Goal: Transaction & Acquisition: Purchase product/service

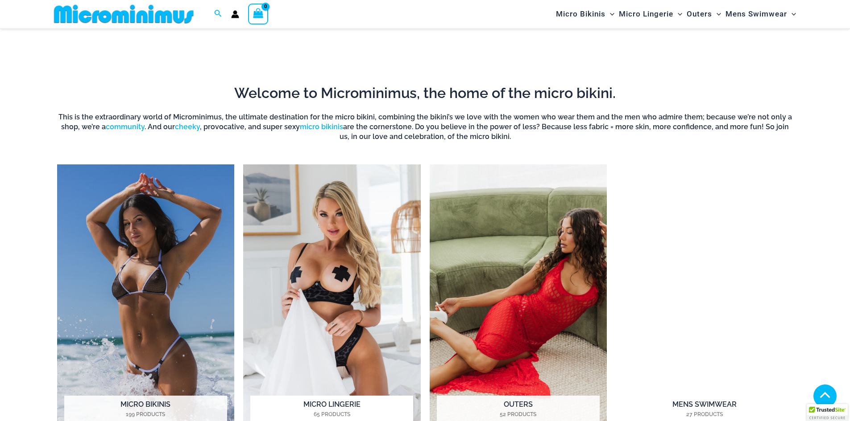
scroll to position [795, 0]
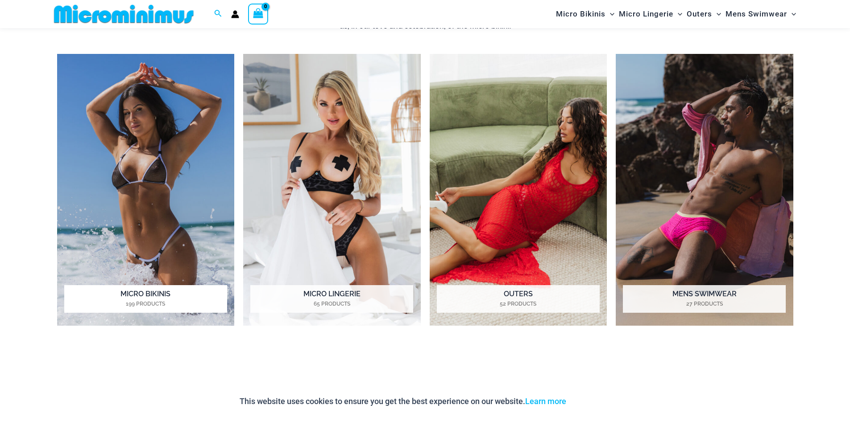
click at [192, 180] on img "Visit product category Micro Bikinis" at bounding box center [146, 190] width 178 height 273
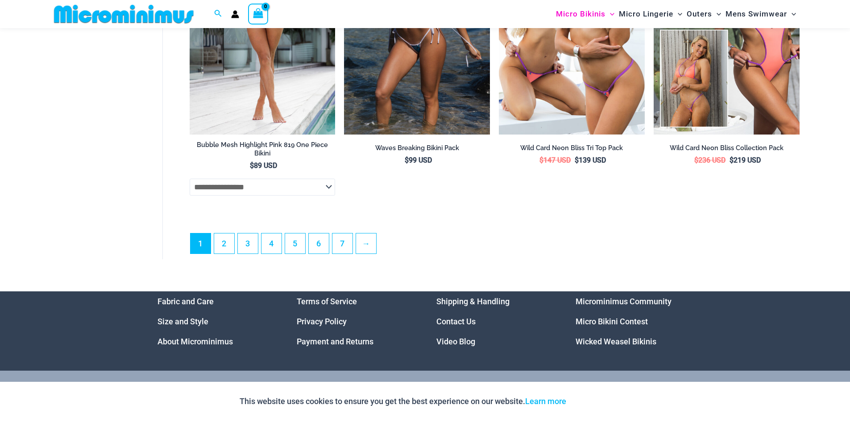
scroll to position [2606, 0]
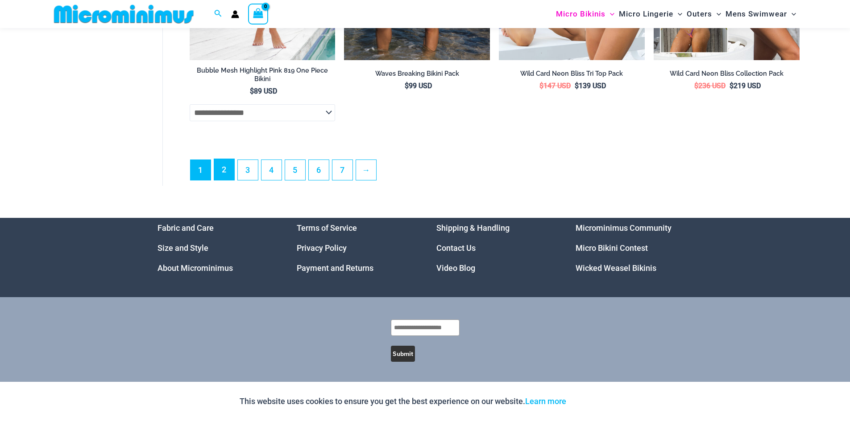
click at [217, 173] on link "2" at bounding box center [224, 169] width 20 height 21
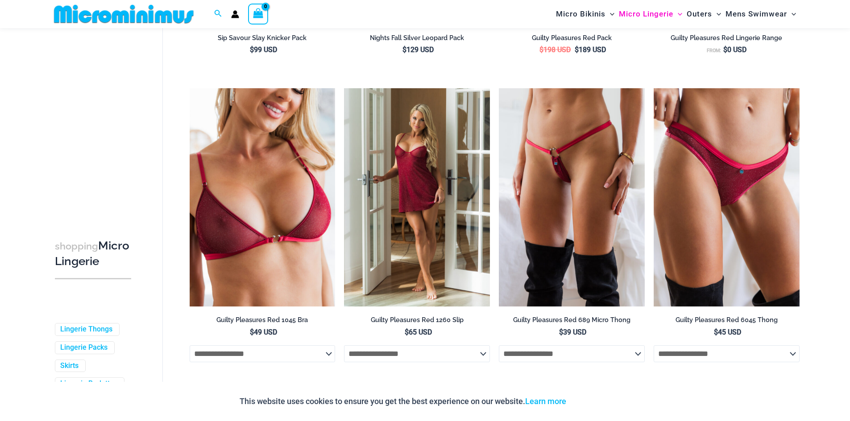
scroll to position [348, 0]
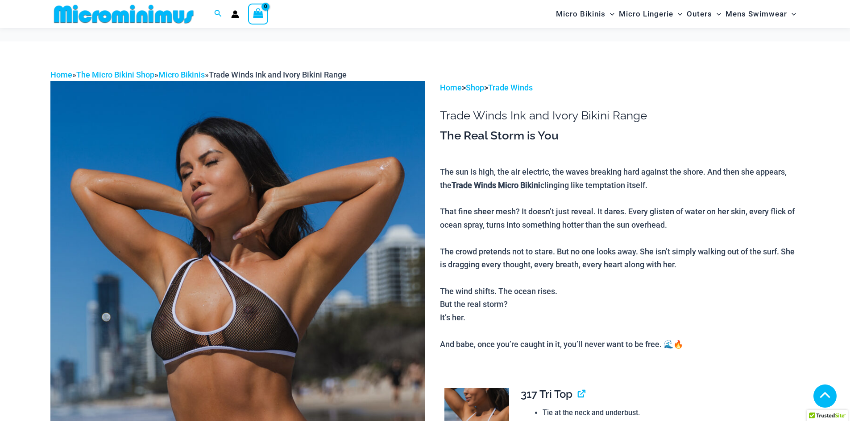
scroll to position [215, 0]
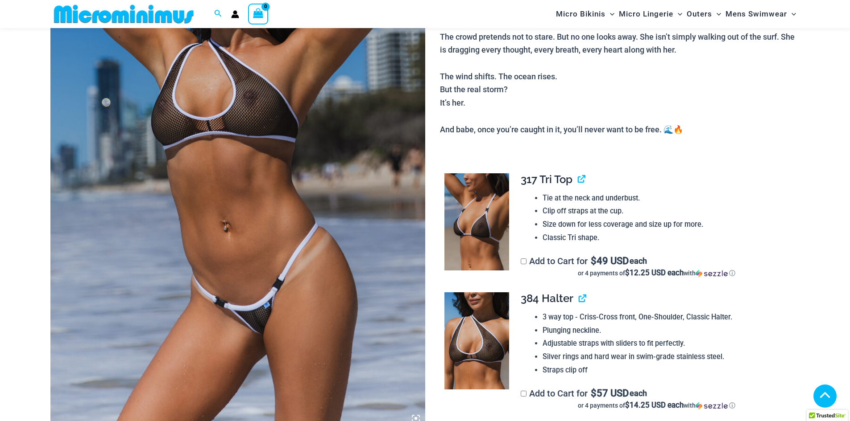
drag, startPoint x: 0, startPoint y: 0, endPoint x: 349, endPoint y: 142, distance: 377.1
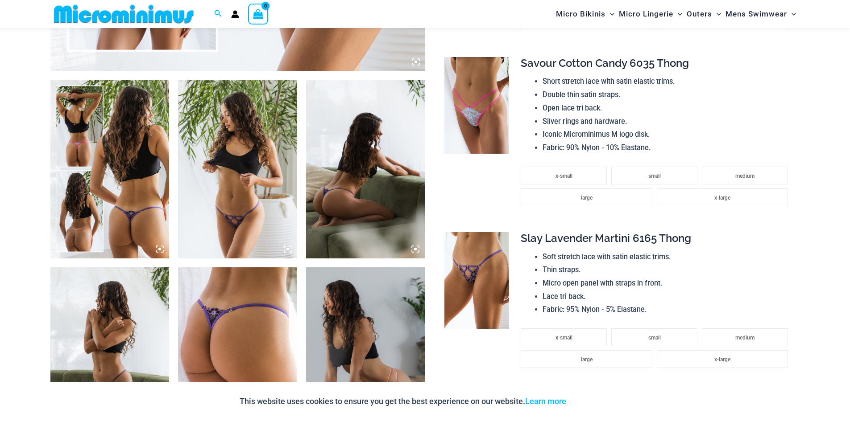
scroll to position [839, 0]
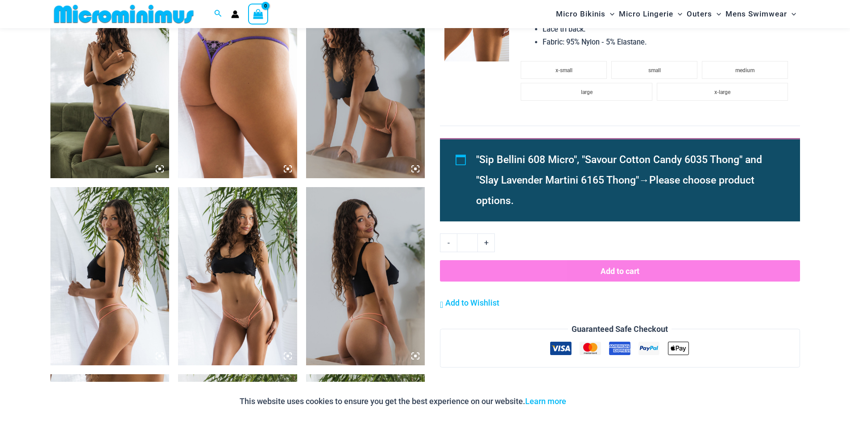
click at [232, 227] on img at bounding box center [237, 276] width 119 height 178
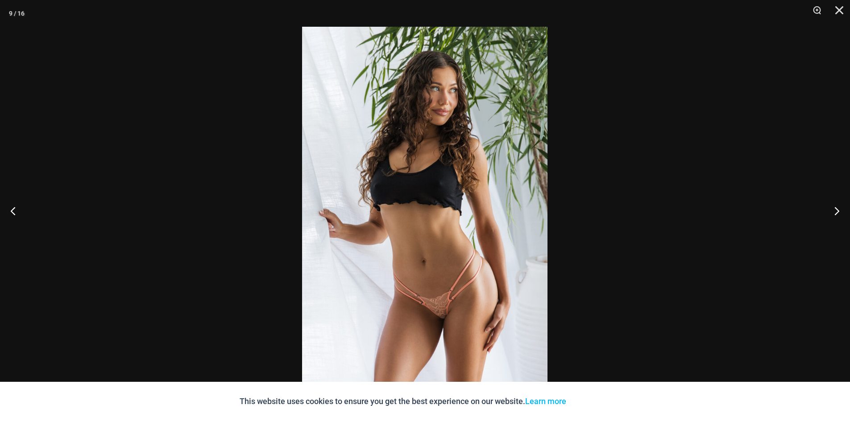
click at [651, 133] on div at bounding box center [425, 210] width 850 height 421
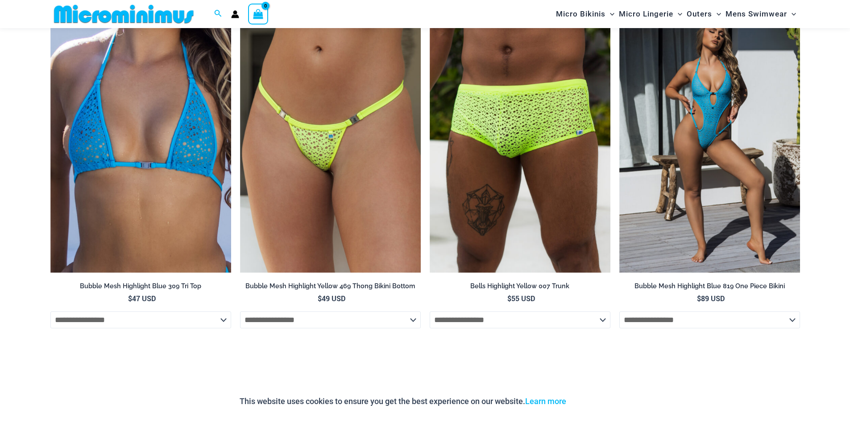
scroll to position [3114, 0]
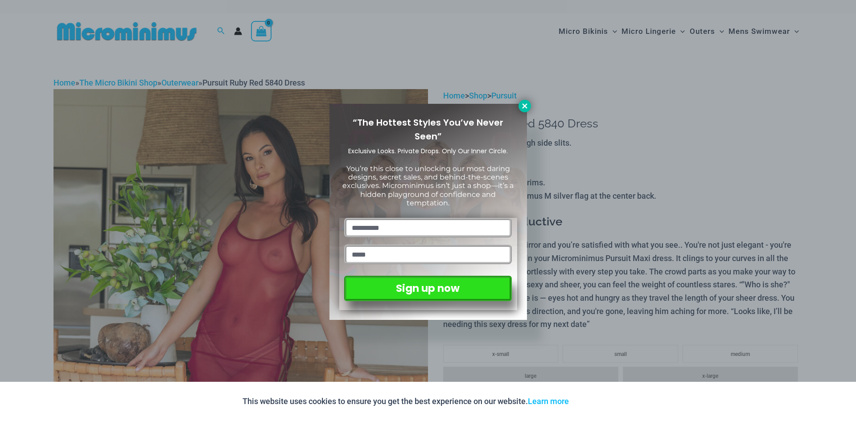
click at [523, 110] on button at bounding box center [525, 106] width 12 height 12
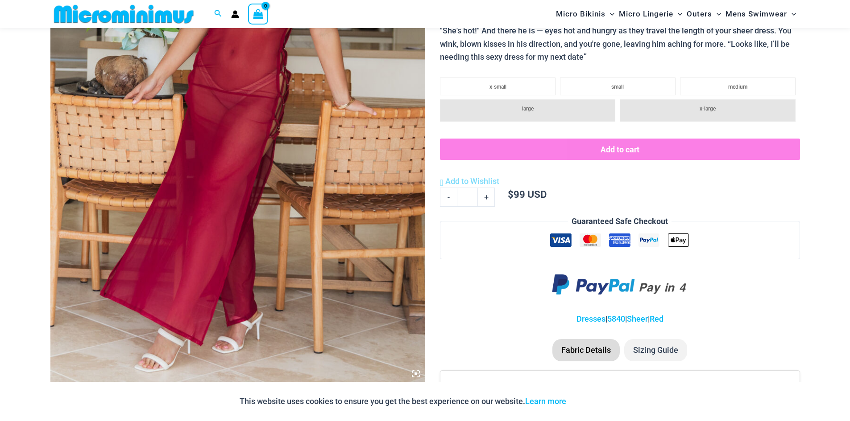
scroll to position [527, 0]
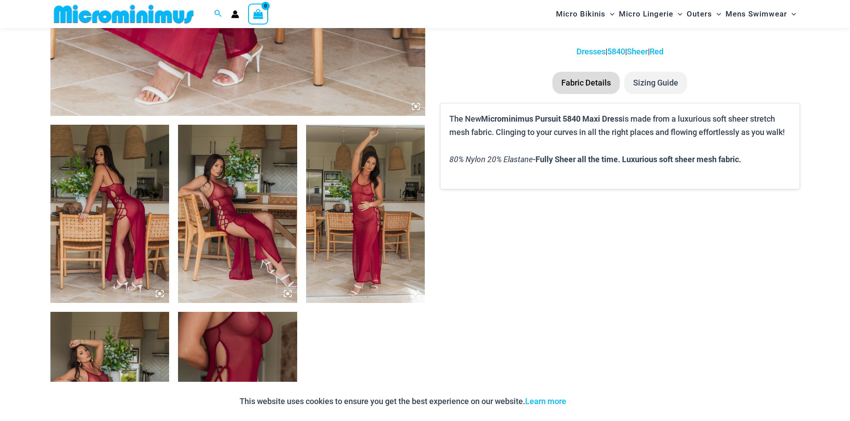
click at [208, 199] on img at bounding box center [237, 214] width 119 height 178
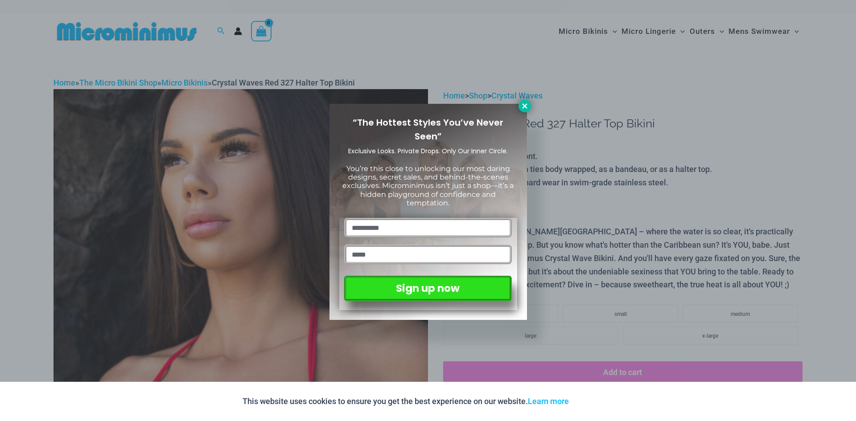
click at [525, 101] on button at bounding box center [525, 106] width 12 height 12
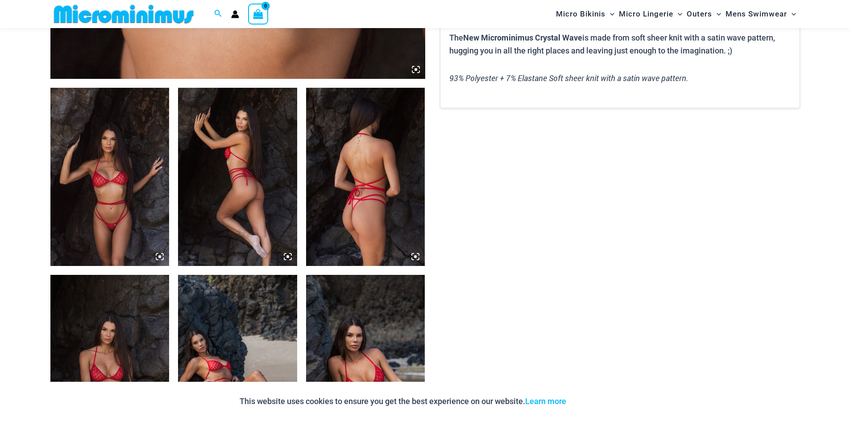
scroll to position [572, 0]
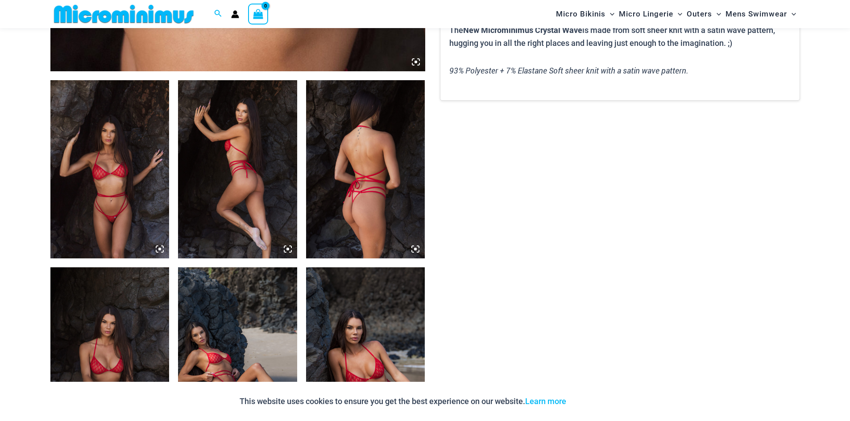
click at [141, 169] on img at bounding box center [109, 169] width 119 height 178
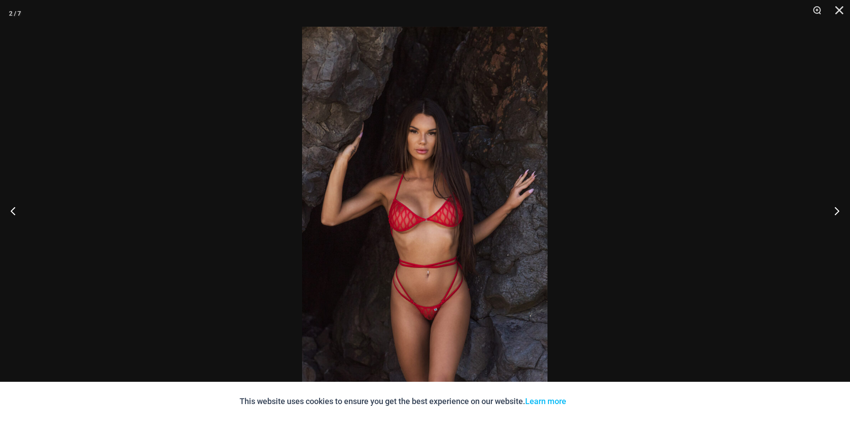
click at [647, 65] on div at bounding box center [425, 210] width 850 height 421
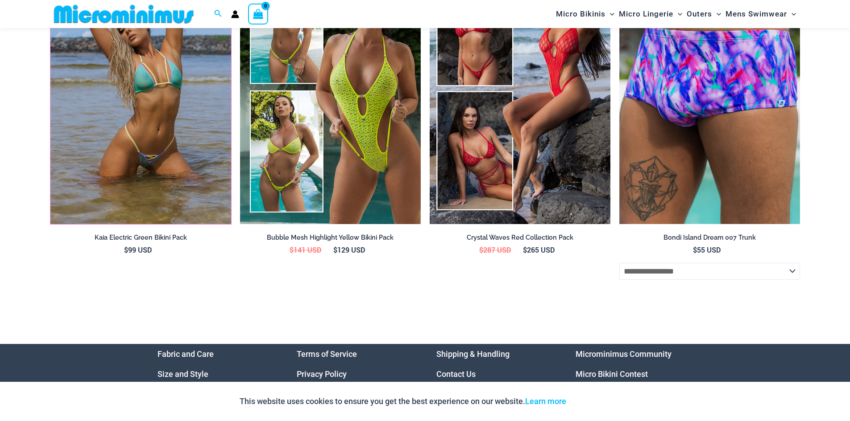
scroll to position [3382, 0]
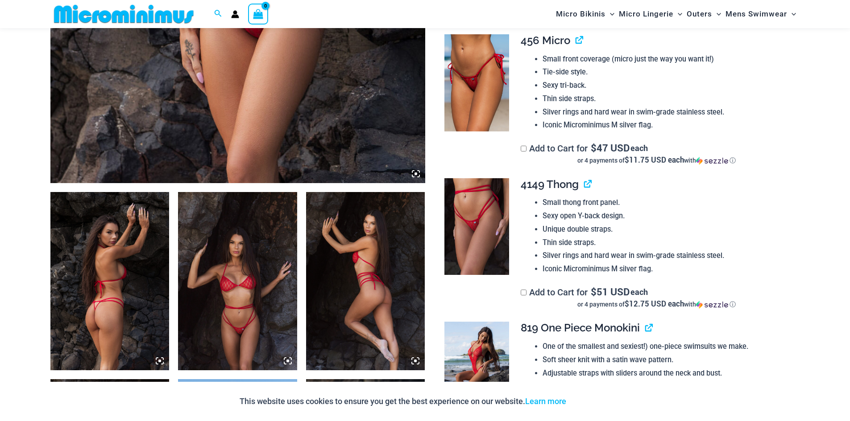
scroll to position [661, 0]
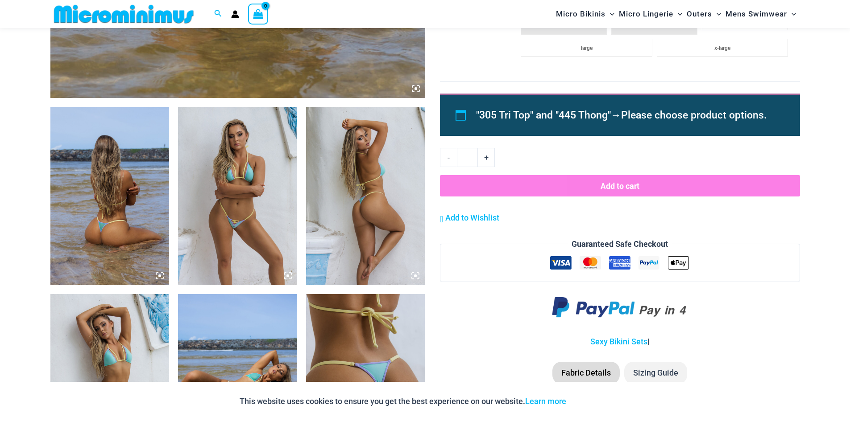
scroll to position [614, 0]
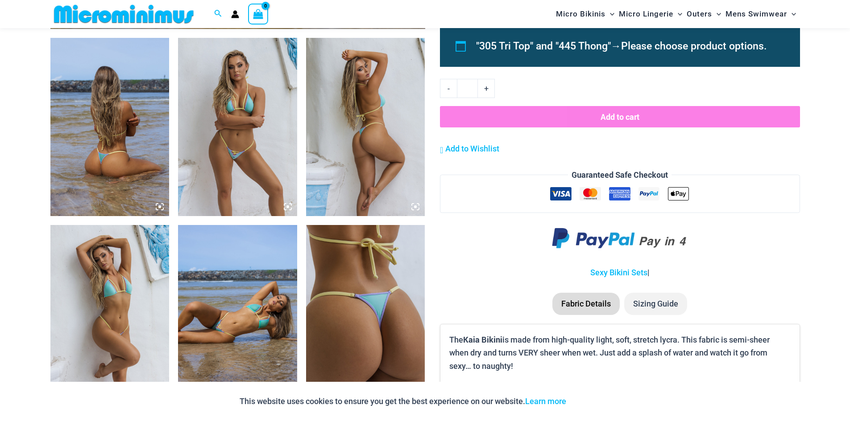
click at [248, 99] on img at bounding box center [237, 127] width 119 height 178
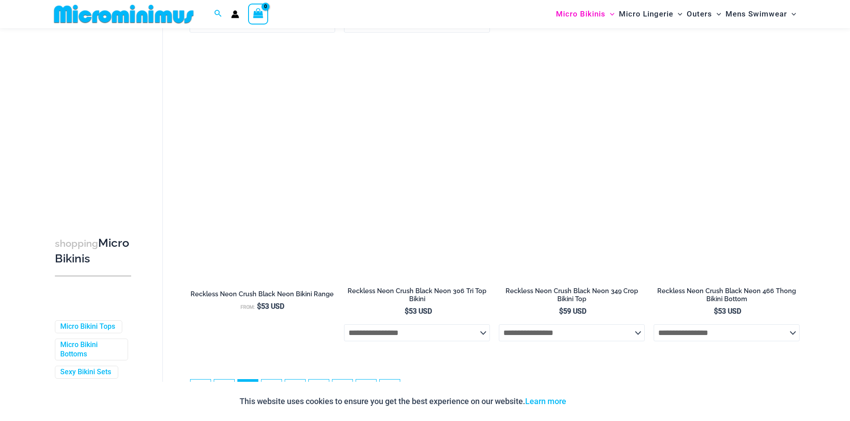
scroll to position [2315, 0]
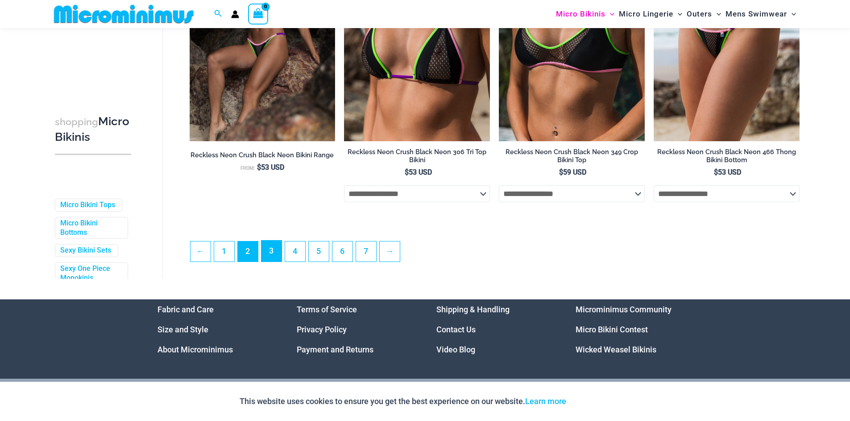
click at [277, 262] on link "3" at bounding box center [271, 251] width 20 height 21
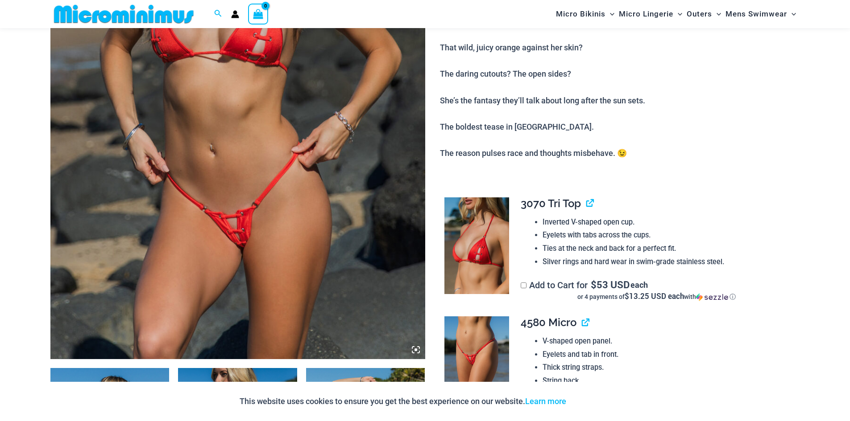
scroll to position [304, 0]
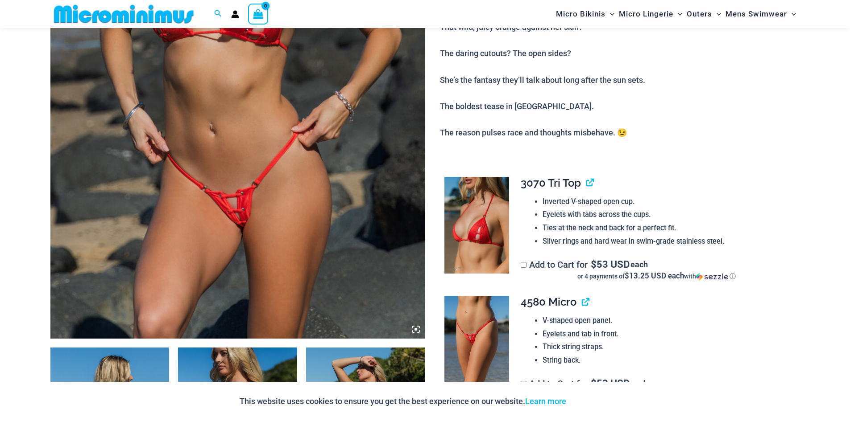
click at [296, 137] on img at bounding box center [237, 58] width 375 height 562
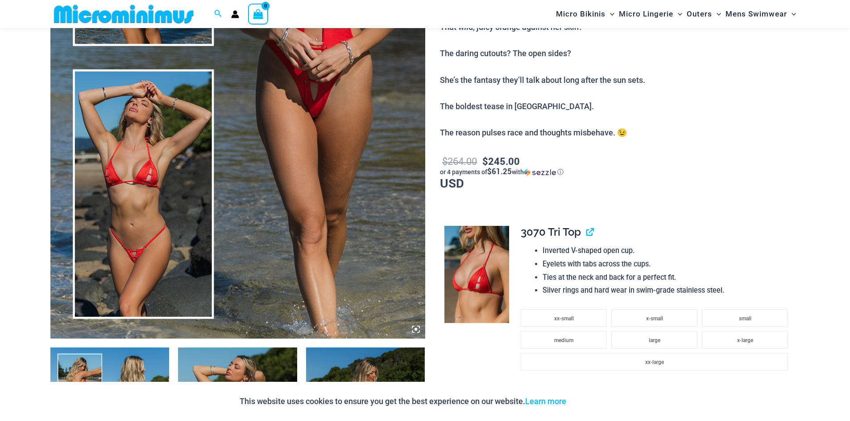
scroll to position [572, 0]
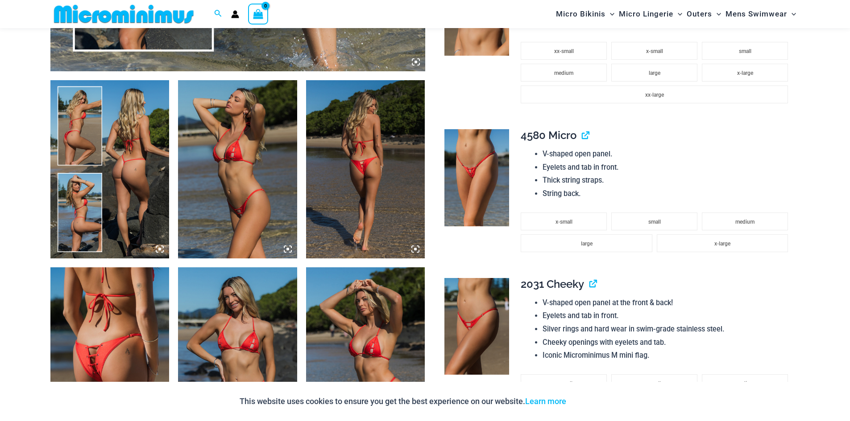
click at [252, 156] on img at bounding box center [237, 169] width 119 height 178
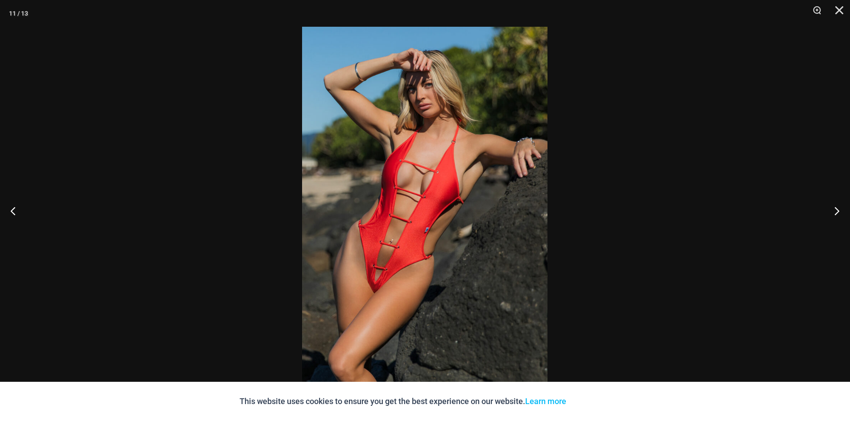
drag, startPoint x: 550, startPoint y: 200, endPoint x: 534, endPoint y: 208, distance: 17.6
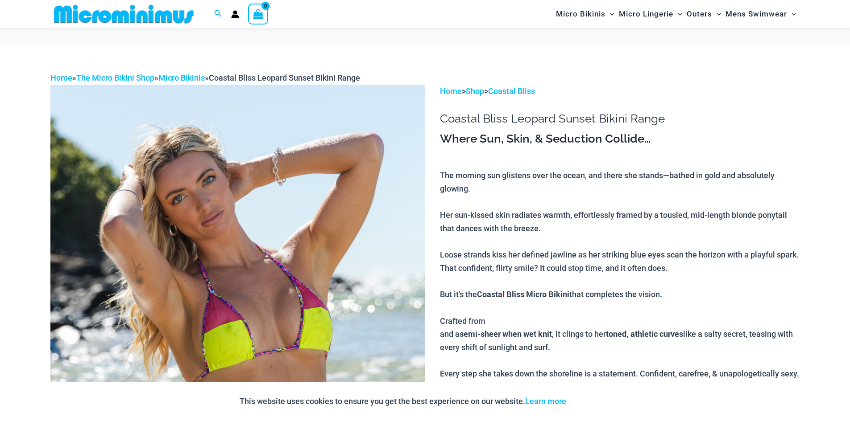
scroll to position [215, 0]
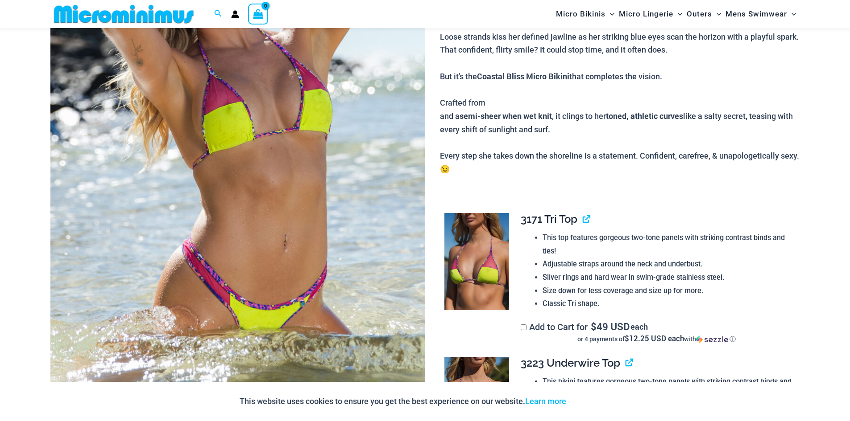
click at [368, 168] on img at bounding box center [237, 149] width 375 height 566
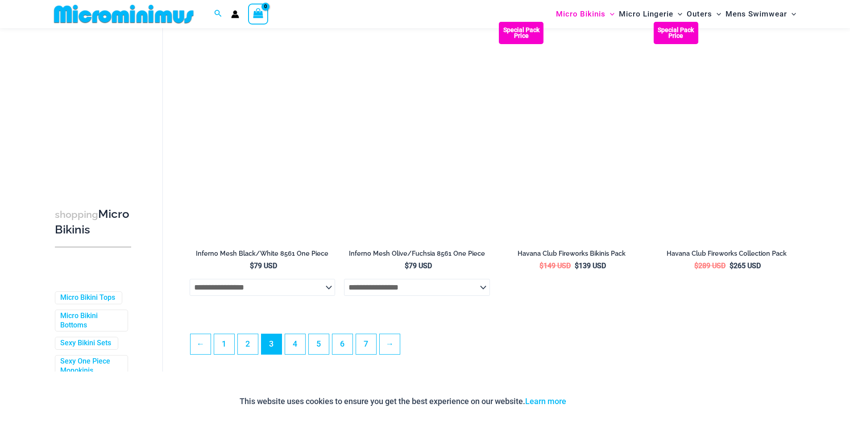
scroll to position [2222, 0]
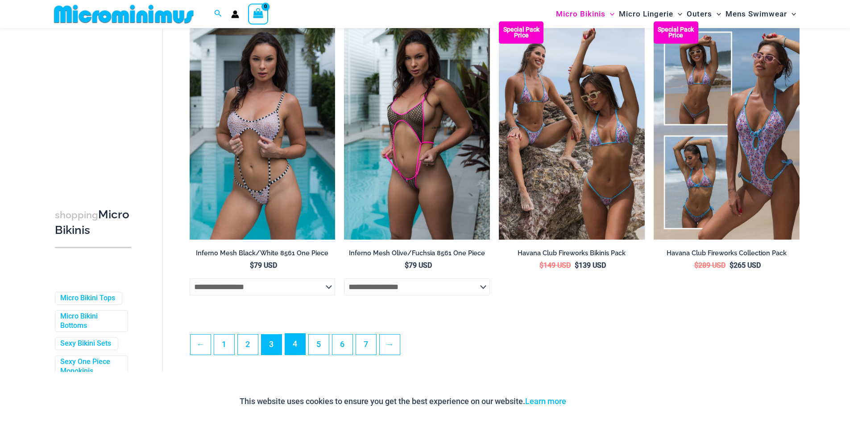
click at [298, 349] on link "4" at bounding box center [295, 344] width 20 height 21
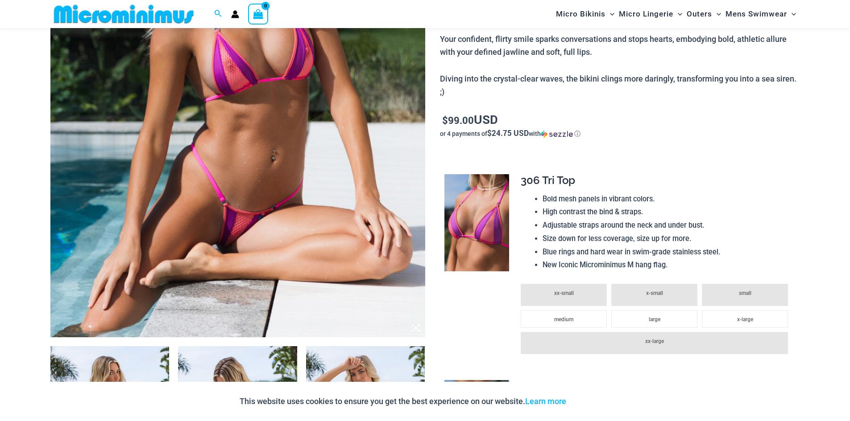
scroll to position [304, 0]
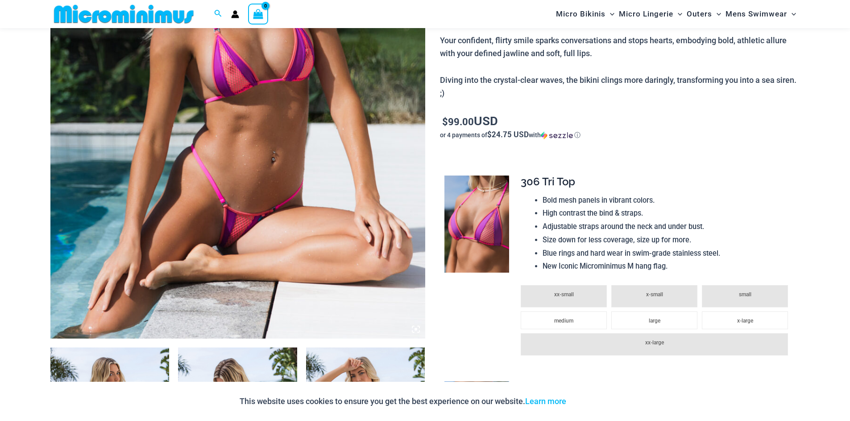
click at [359, 149] on img at bounding box center [237, 58] width 375 height 562
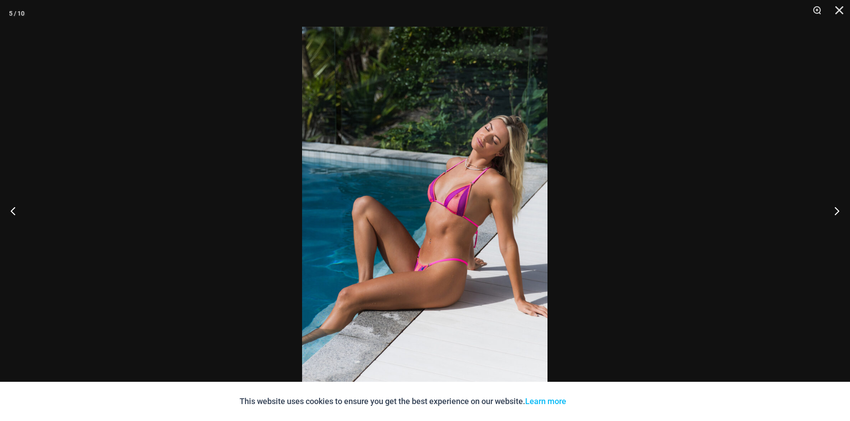
click at [573, 74] on div at bounding box center [425, 210] width 850 height 421
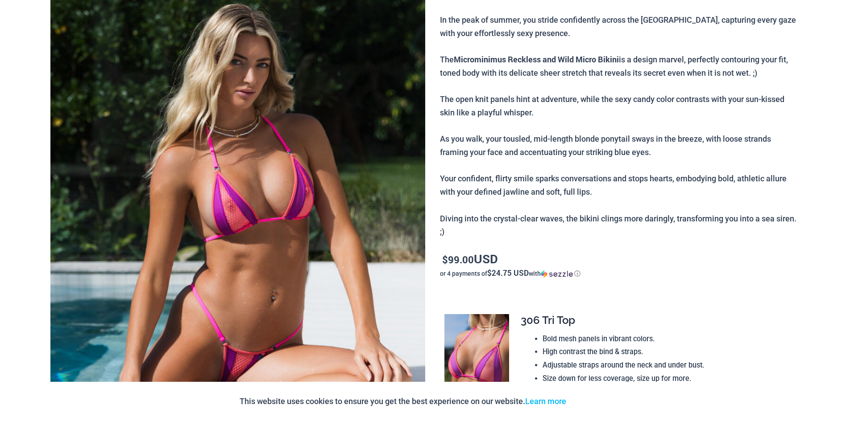
scroll to position [0, 0]
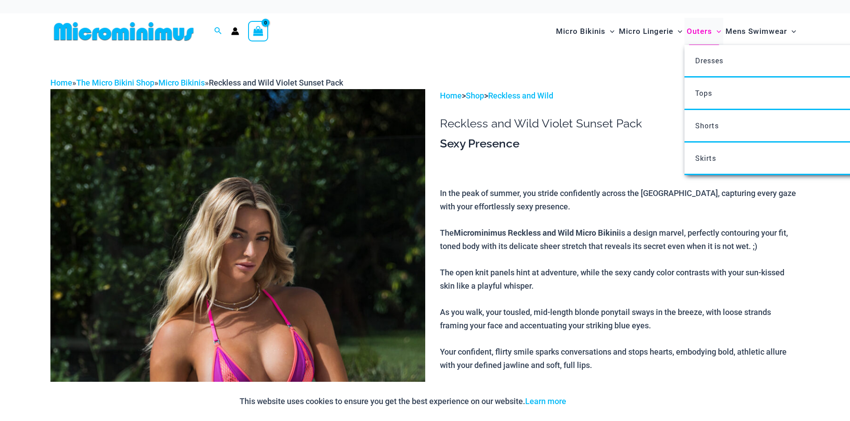
click at [705, 35] on span "Outers" at bounding box center [698, 31] width 25 height 23
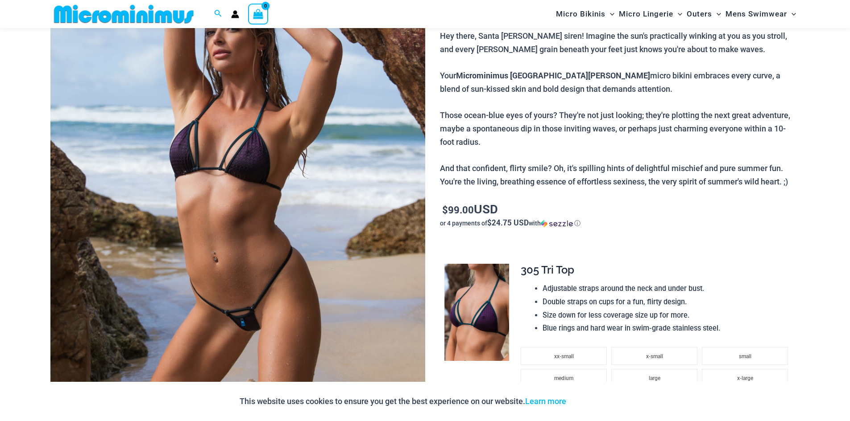
scroll to position [170, 0]
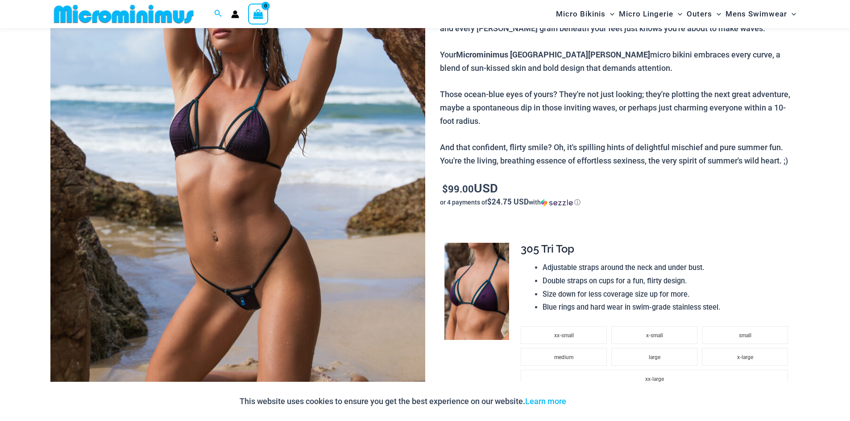
click at [400, 152] on img at bounding box center [237, 192] width 375 height 562
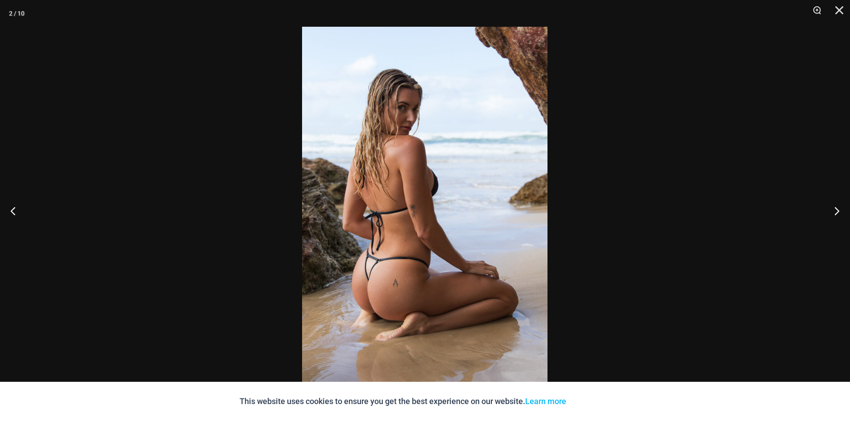
click at [734, 121] on div at bounding box center [425, 210] width 850 height 421
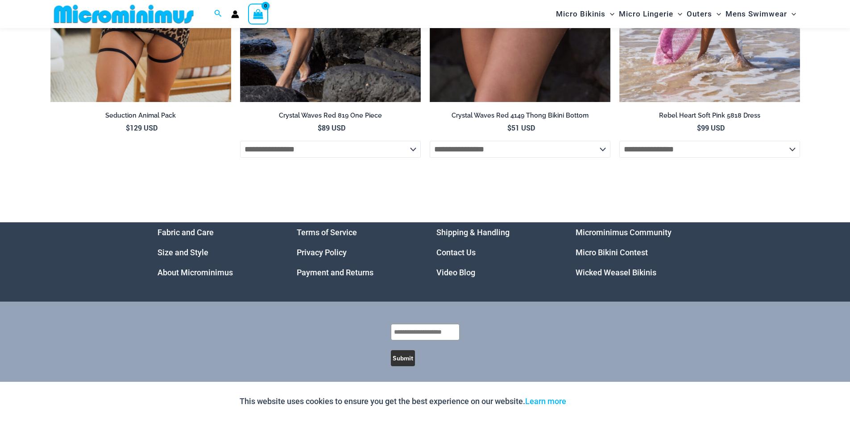
scroll to position [2846, 0]
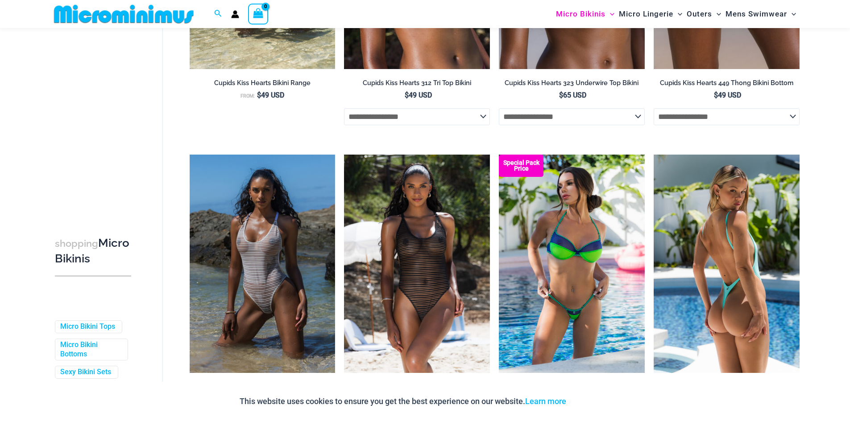
scroll to position [2185, 0]
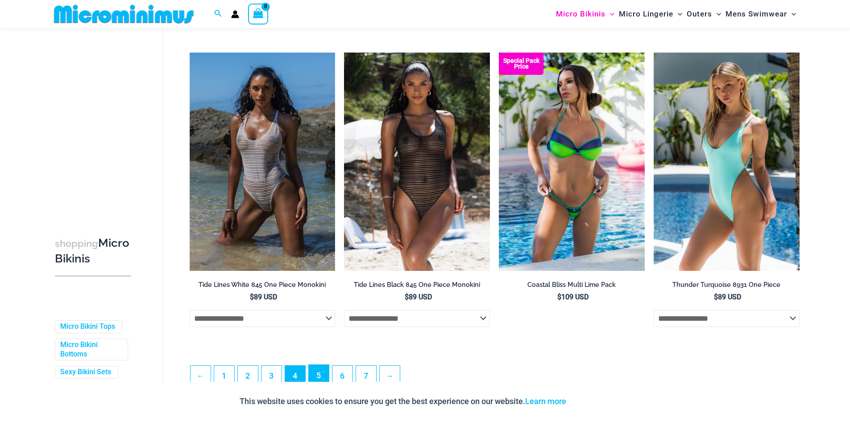
click at [322, 376] on link "5" at bounding box center [319, 375] width 20 height 21
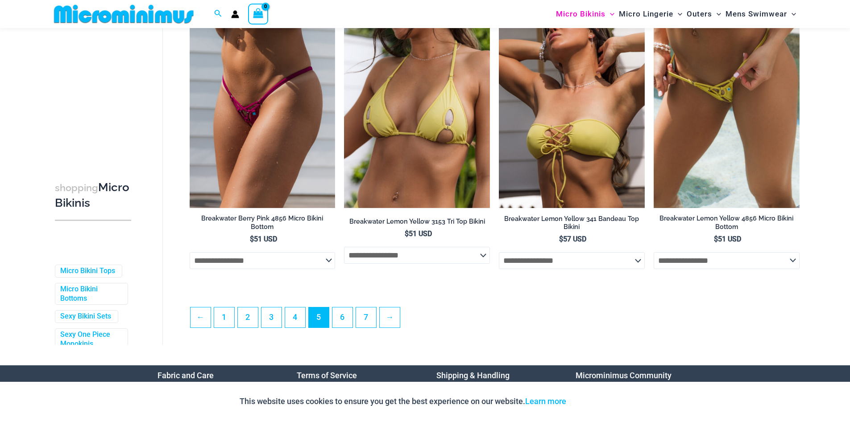
scroll to position [2222, 0]
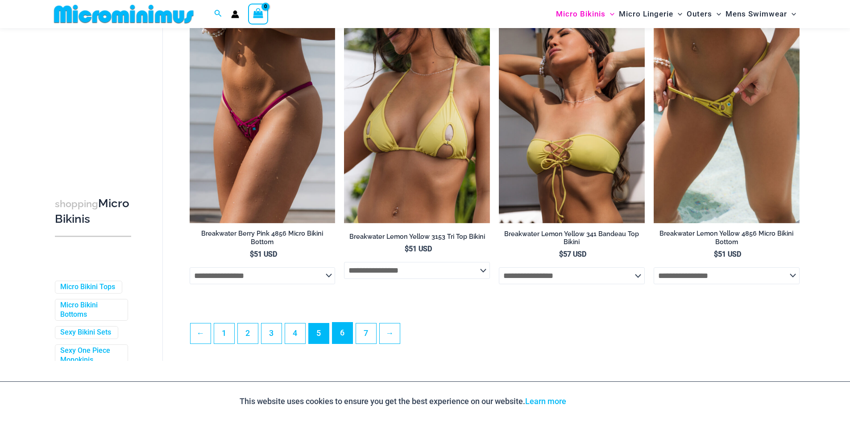
click at [350, 328] on link "6" at bounding box center [342, 333] width 20 height 21
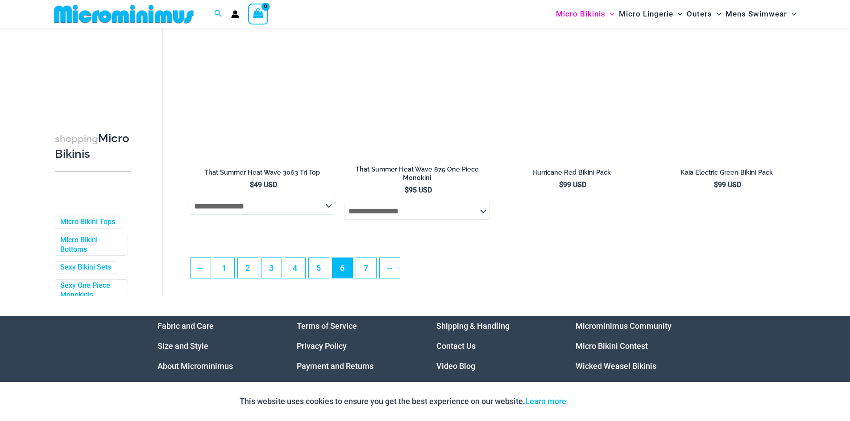
scroll to position [2416, 0]
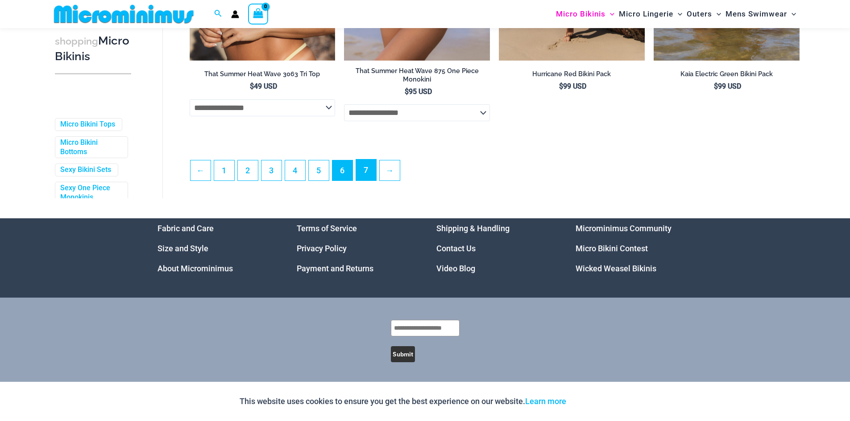
click at [363, 173] on link "7" at bounding box center [366, 170] width 20 height 21
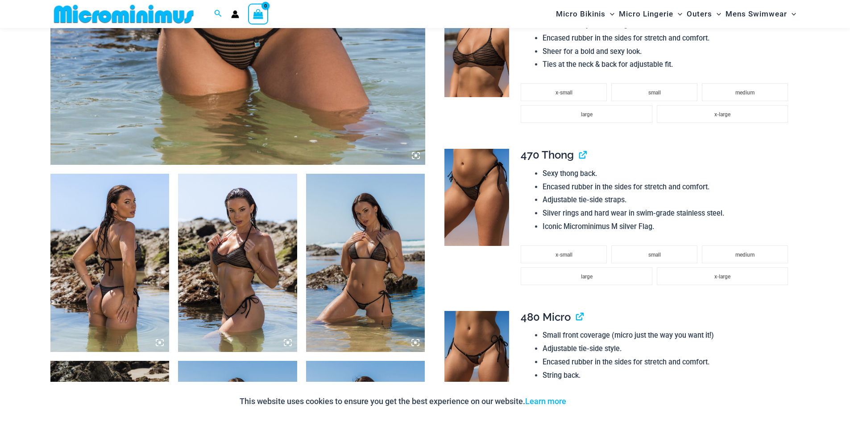
scroll to position [616, 0]
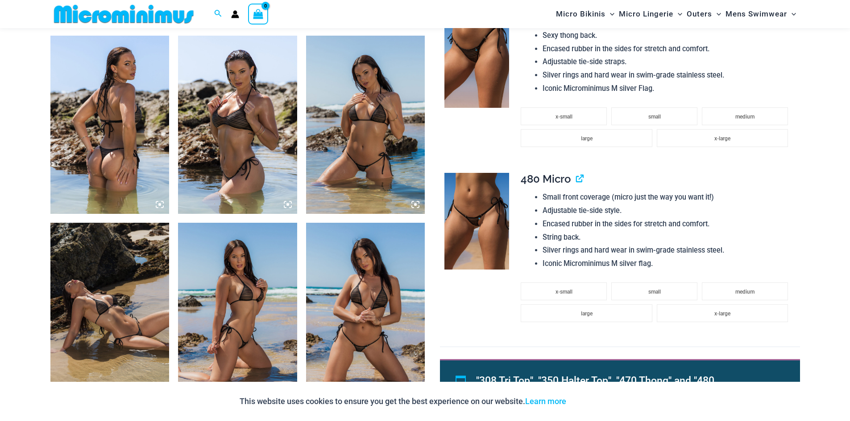
click at [199, 106] on img at bounding box center [237, 125] width 119 height 178
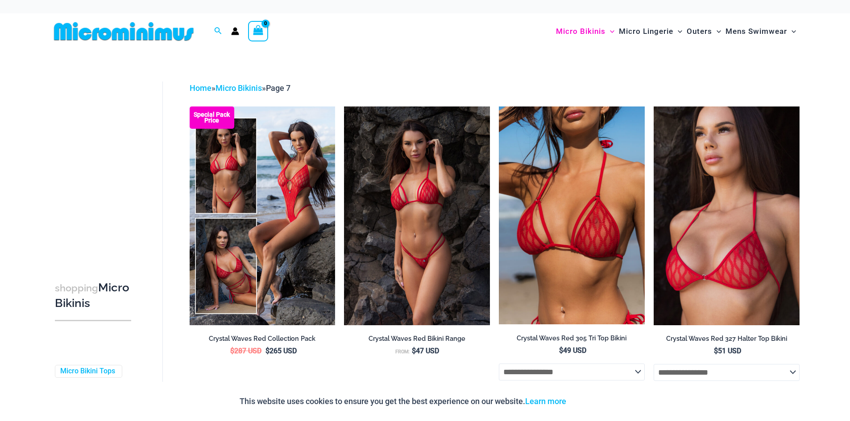
drag, startPoint x: 460, startPoint y: 223, endPoint x: 453, endPoint y: -39, distance: 261.9
click at [197, 84] on link "Home" at bounding box center [201, 87] width 22 height 9
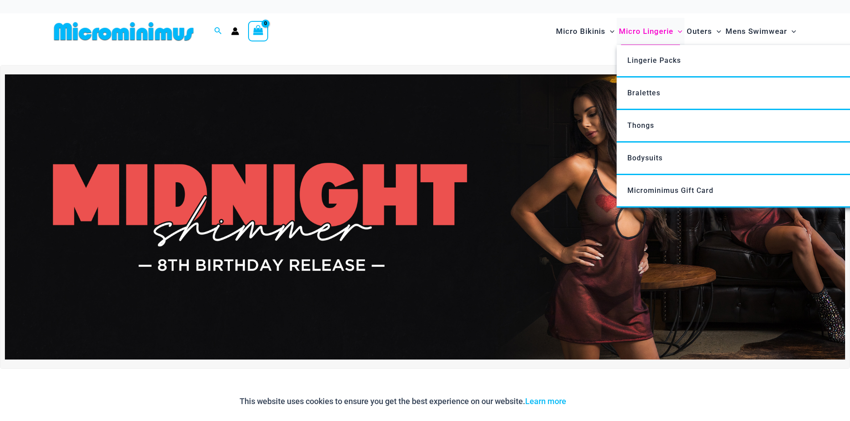
click at [628, 32] on span "Micro Lingerie" at bounding box center [646, 31] width 54 height 23
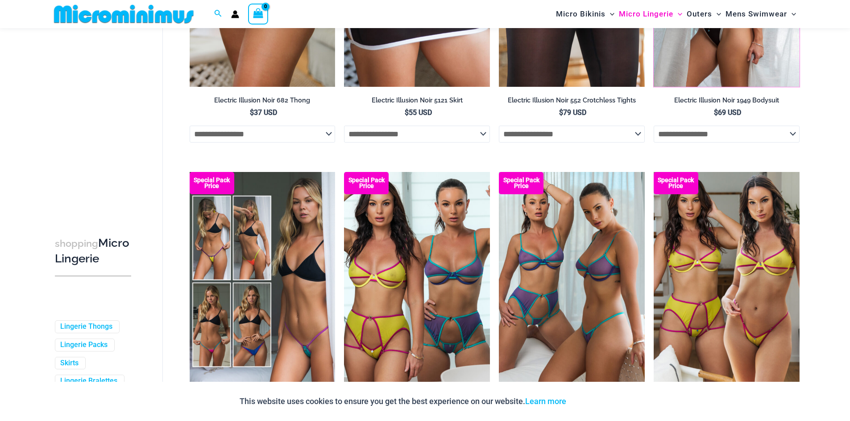
scroll to position [2229, 0]
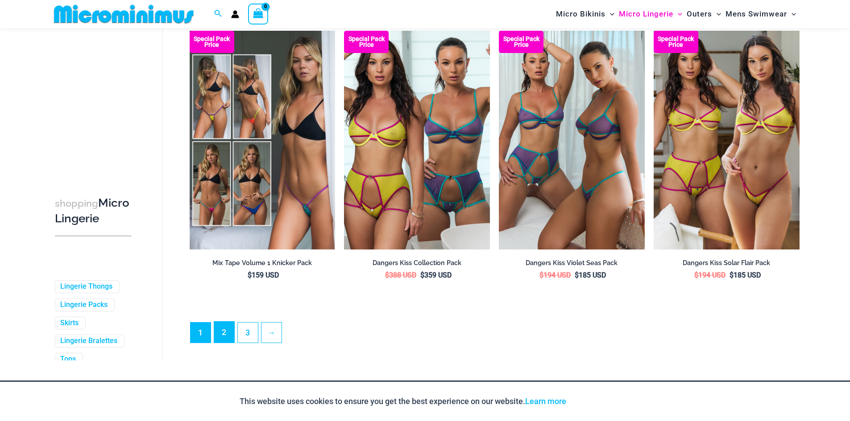
click at [219, 334] on link "2" at bounding box center [224, 332] width 20 height 21
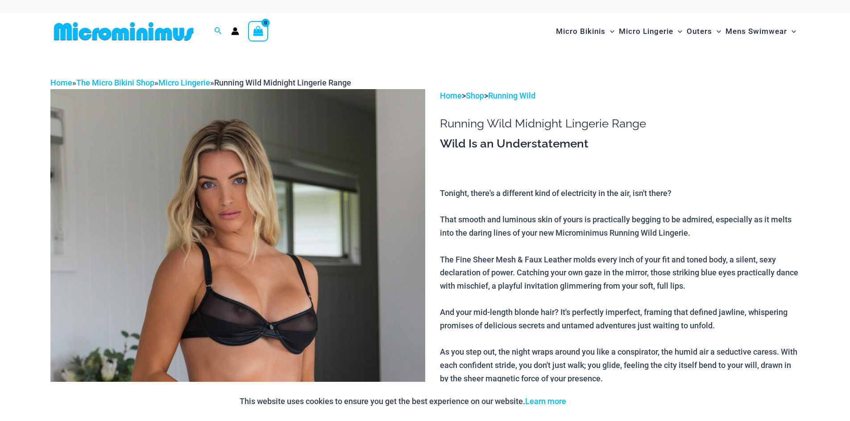
click at [322, 185] on img at bounding box center [237, 370] width 375 height 562
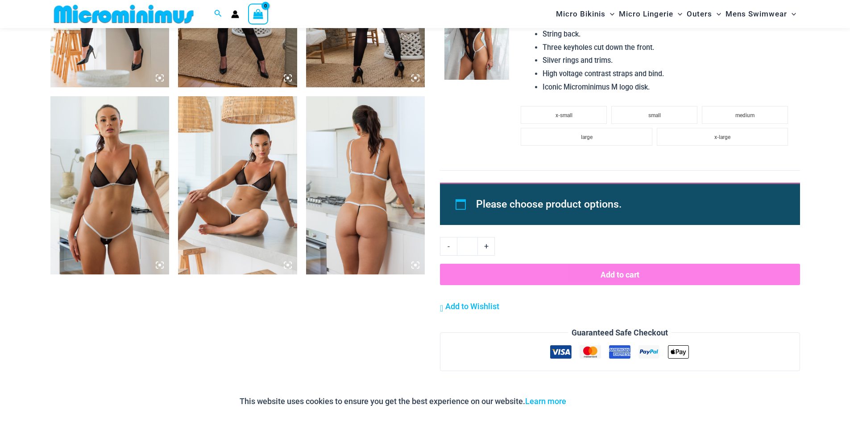
scroll to position [1375, 0]
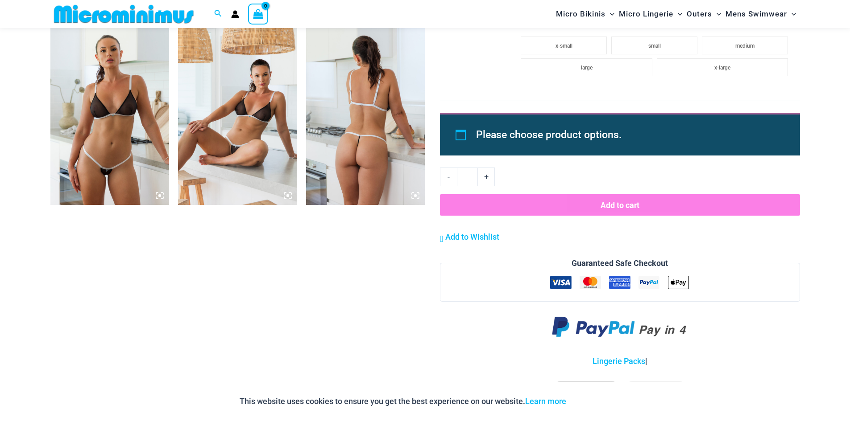
click at [132, 136] on img at bounding box center [109, 116] width 119 height 178
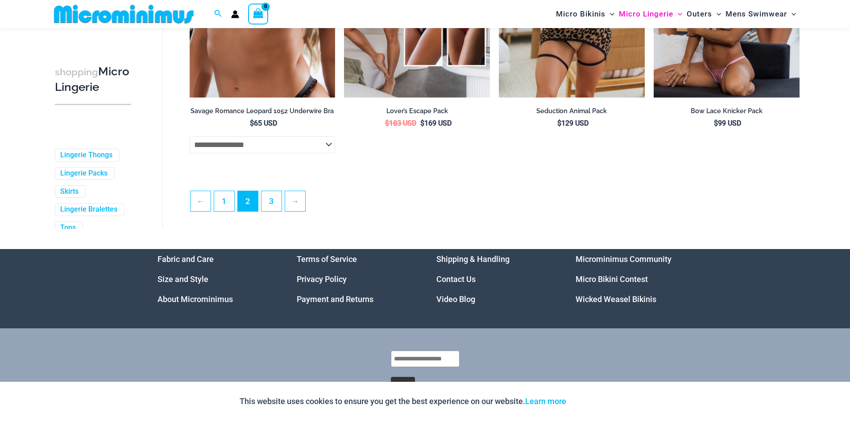
scroll to position [2396, 0]
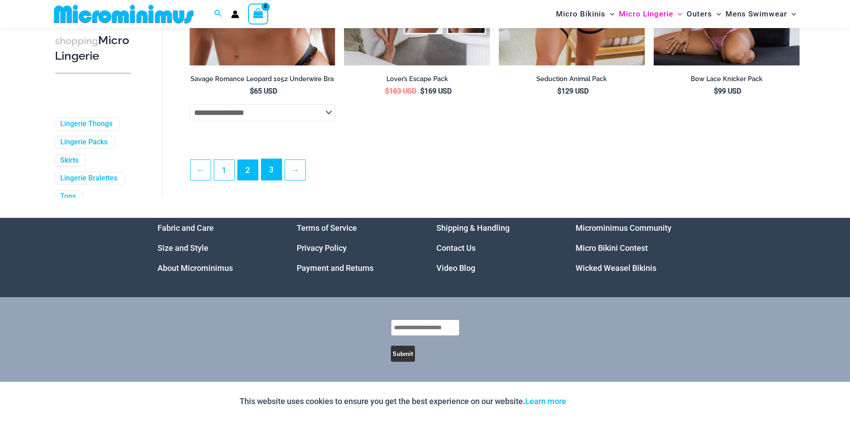
click at [277, 170] on link "3" at bounding box center [271, 169] width 20 height 21
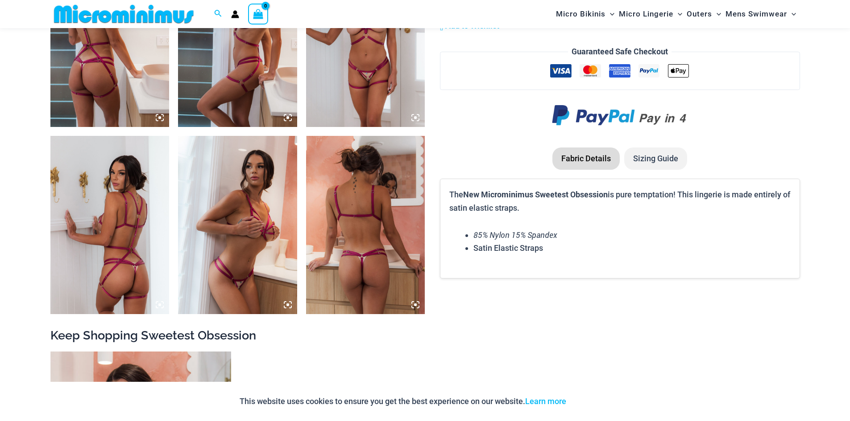
scroll to position [705, 0]
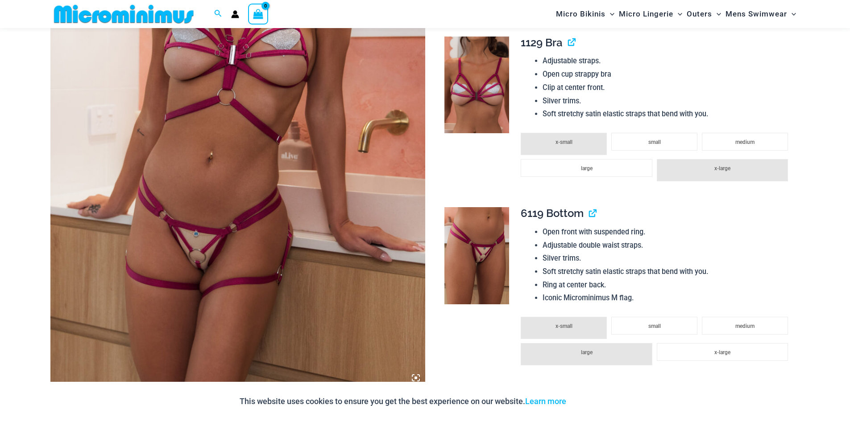
scroll to position [260, 0]
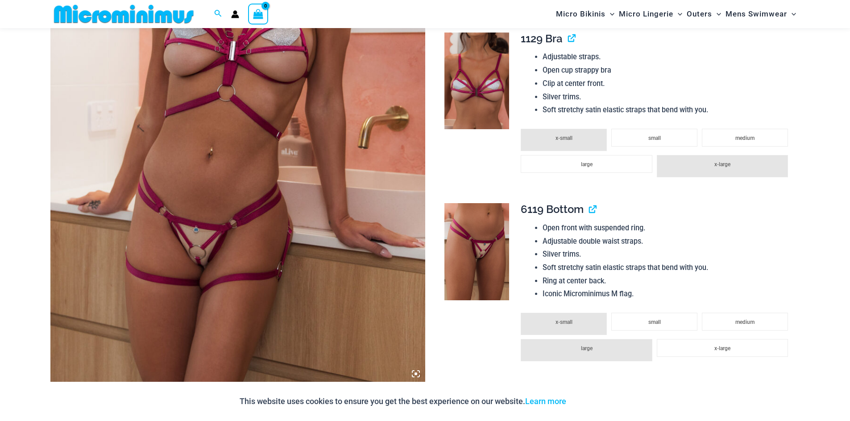
click at [362, 147] on img at bounding box center [237, 103] width 375 height 562
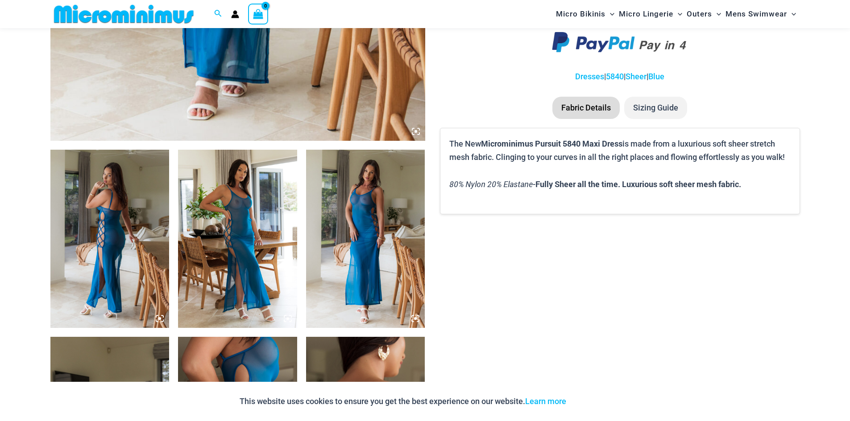
scroll to position [705, 0]
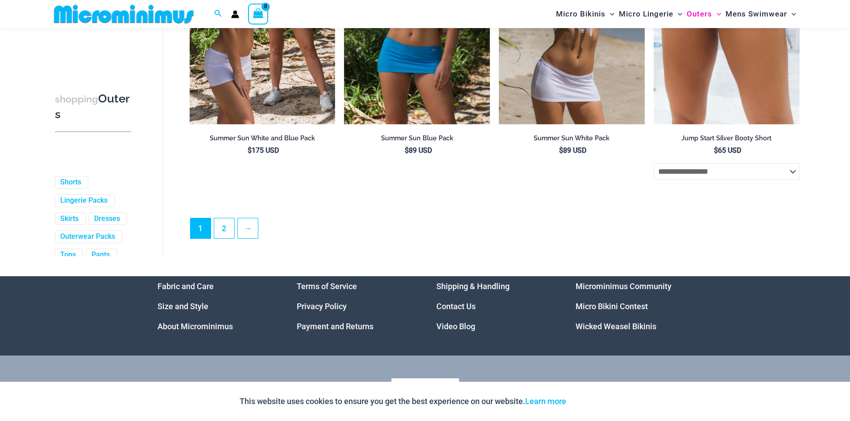
scroll to position [2457, 0]
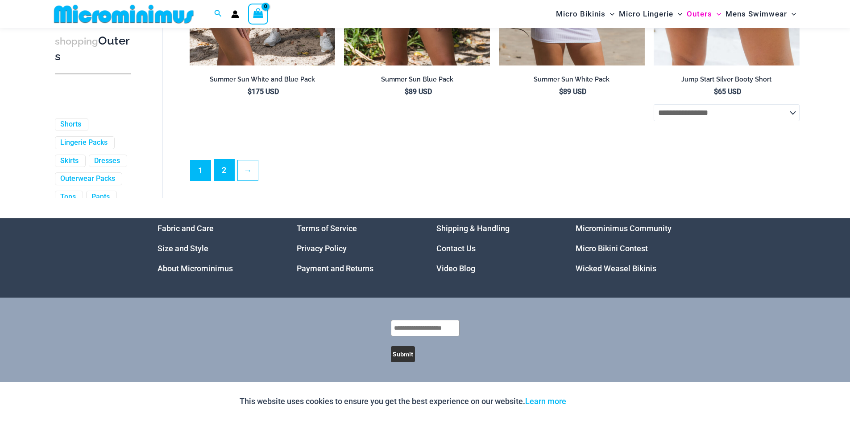
click at [221, 166] on link "2" at bounding box center [224, 170] width 20 height 21
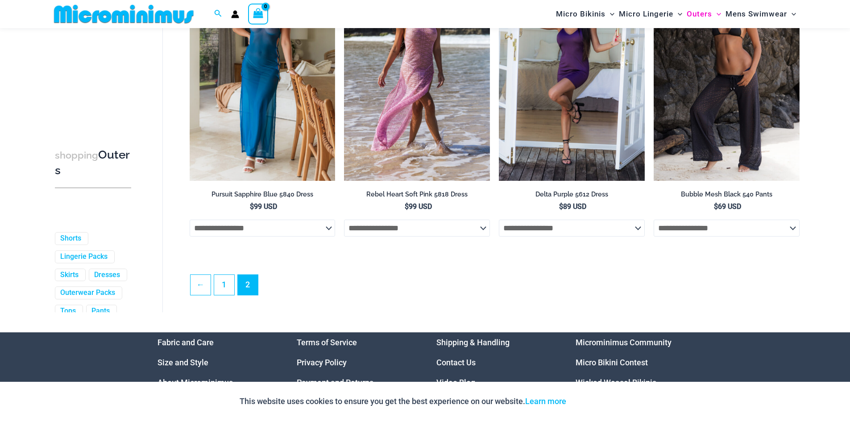
scroll to position [1247, 0]
